Goal: Check status: Check status

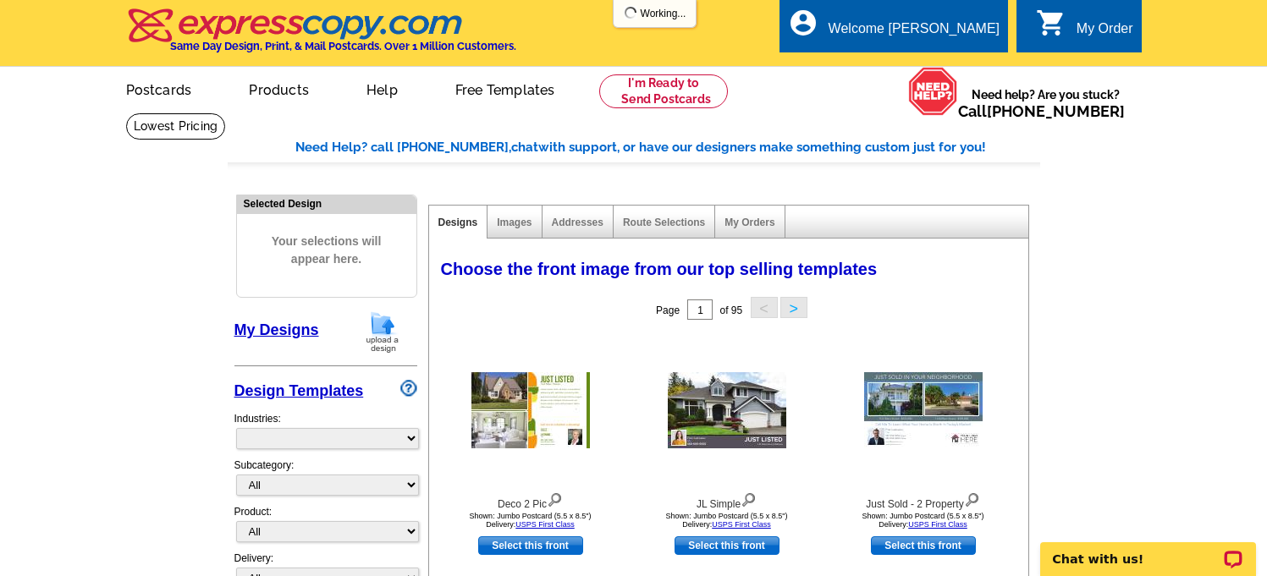
select select "785"
click at [745, 225] on link "My Orders" at bounding box center [749, 223] width 50 height 12
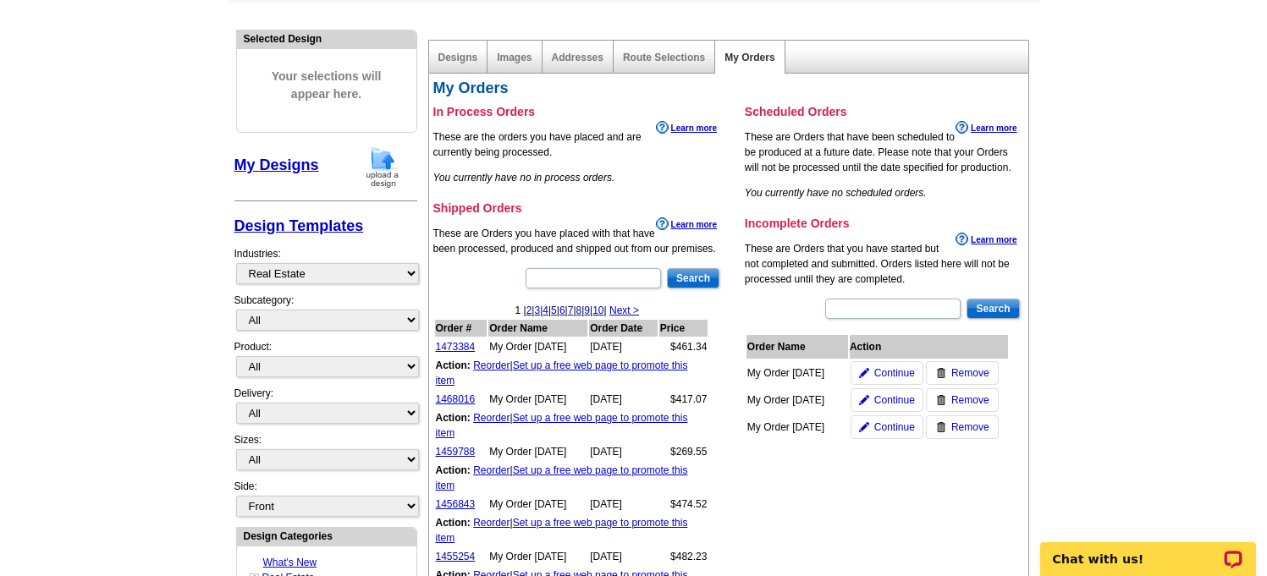
scroll to position [168, 0]
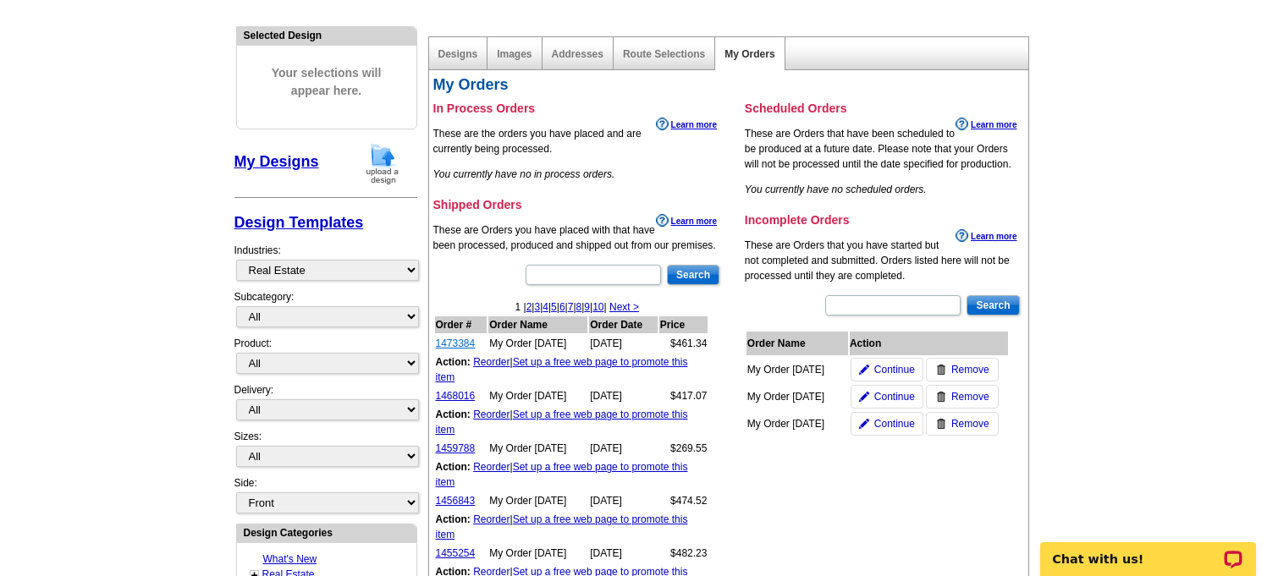
click at [470, 348] on link "1473384" at bounding box center [456, 344] width 40 height 12
click at [460, 343] on link "1473384" at bounding box center [456, 344] width 40 height 12
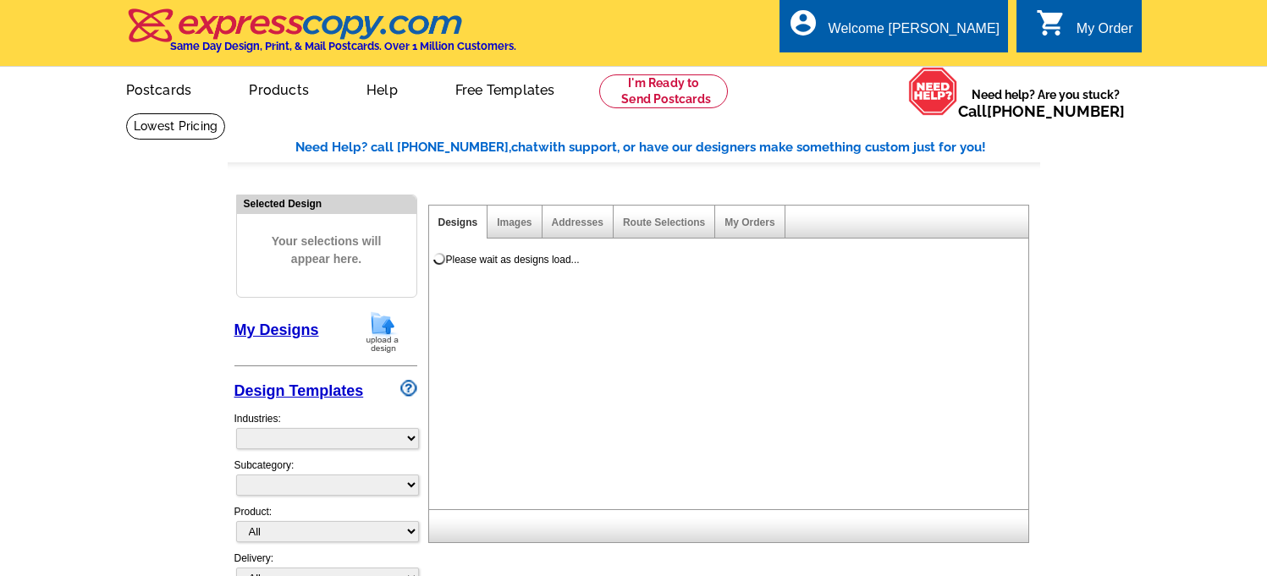
select select
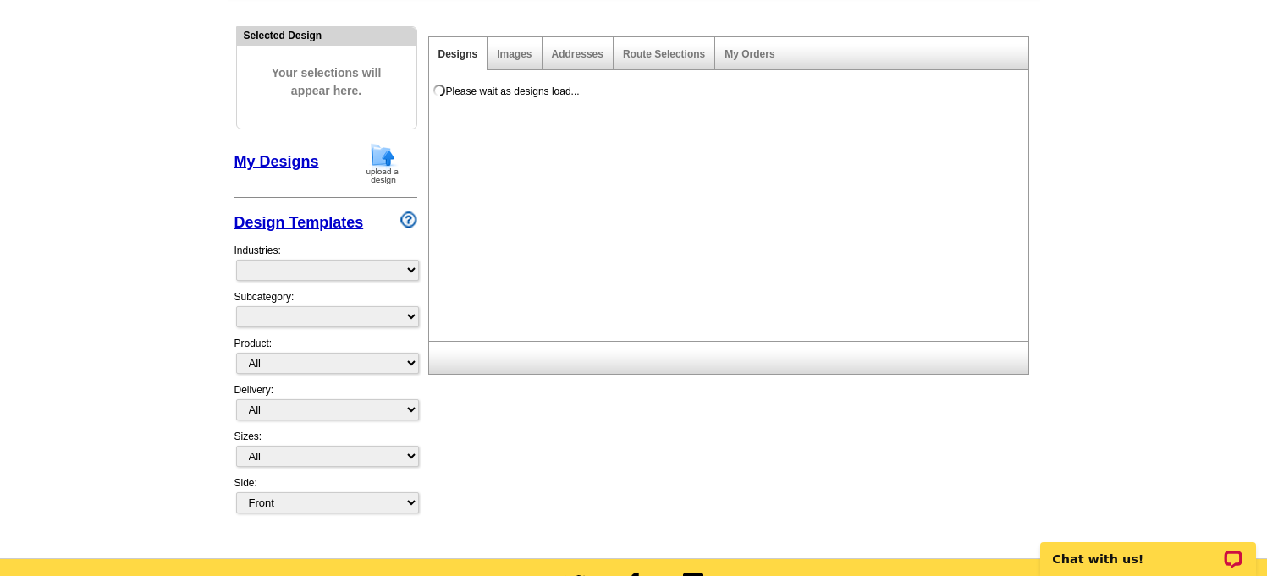
select select "785"
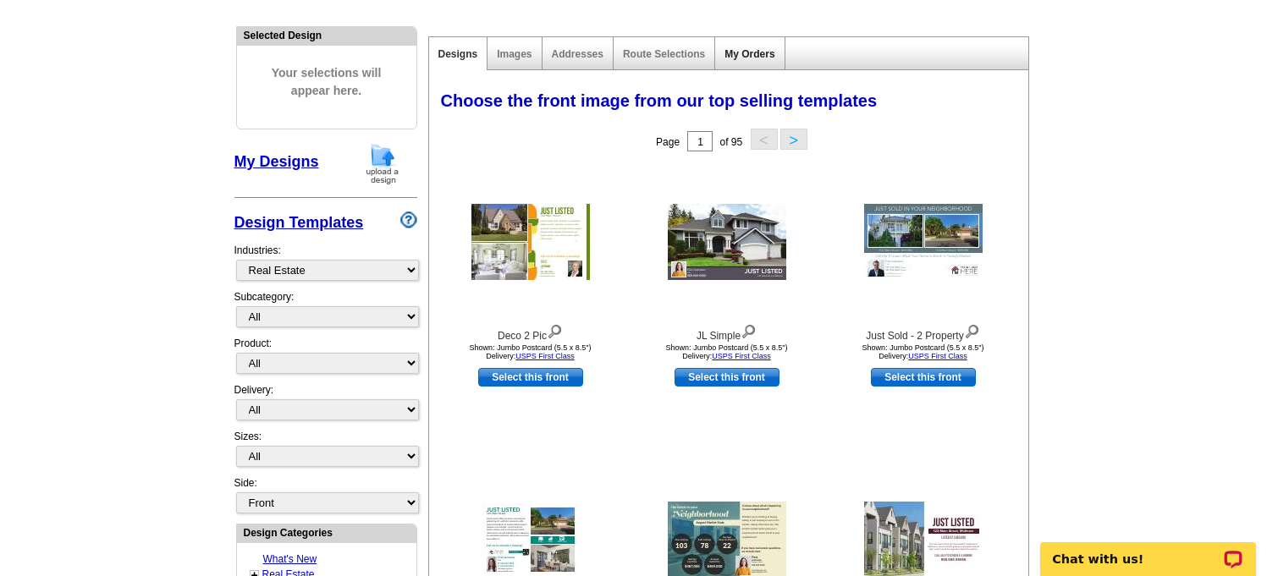
click at [743, 49] on link "My Orders" at bounding box center [749, 54] width 50 height 12
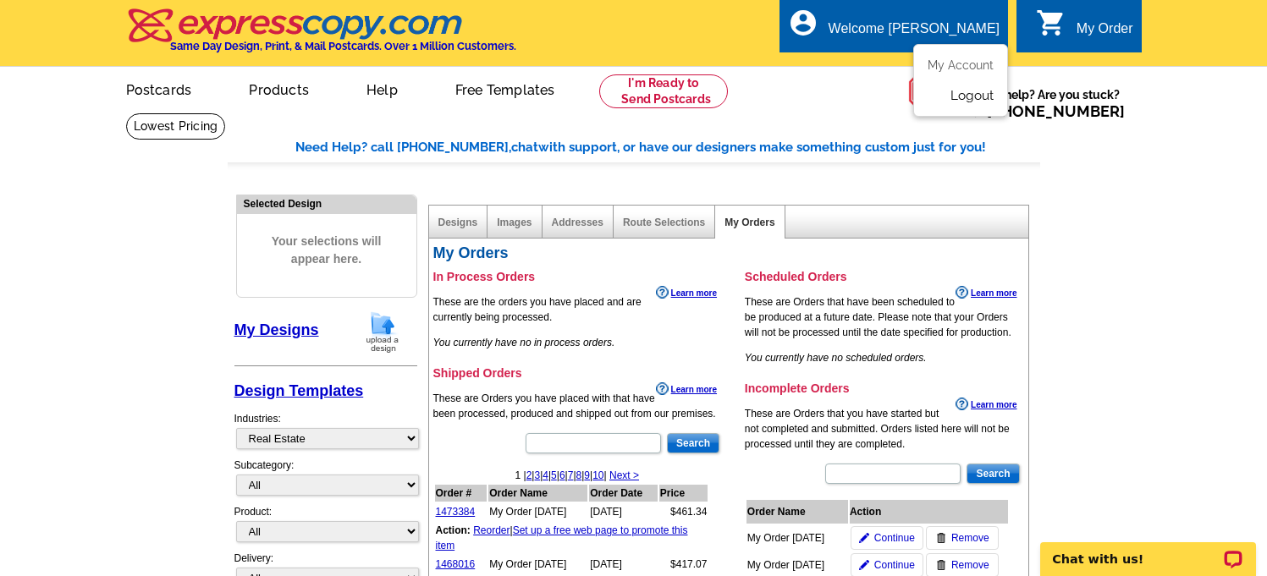
click at [970, 99] on link "Logout" at bounding box center [971, 95] width 43 height 15
